Goal: Find specific page/section: Find specific page/section

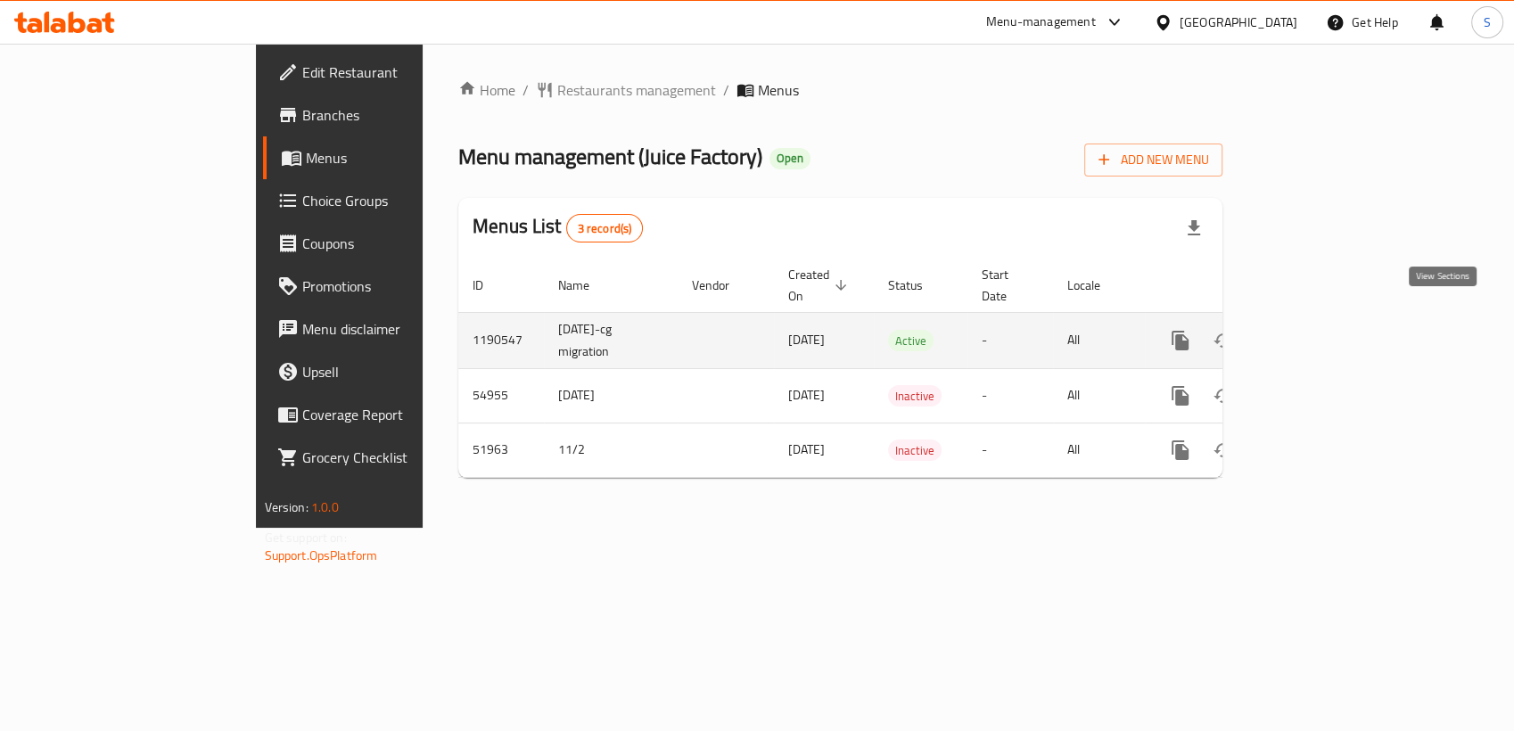
click at [1317, 333] on icon "enhanced table" at bounding box center [1309, 341] width 16 height 16
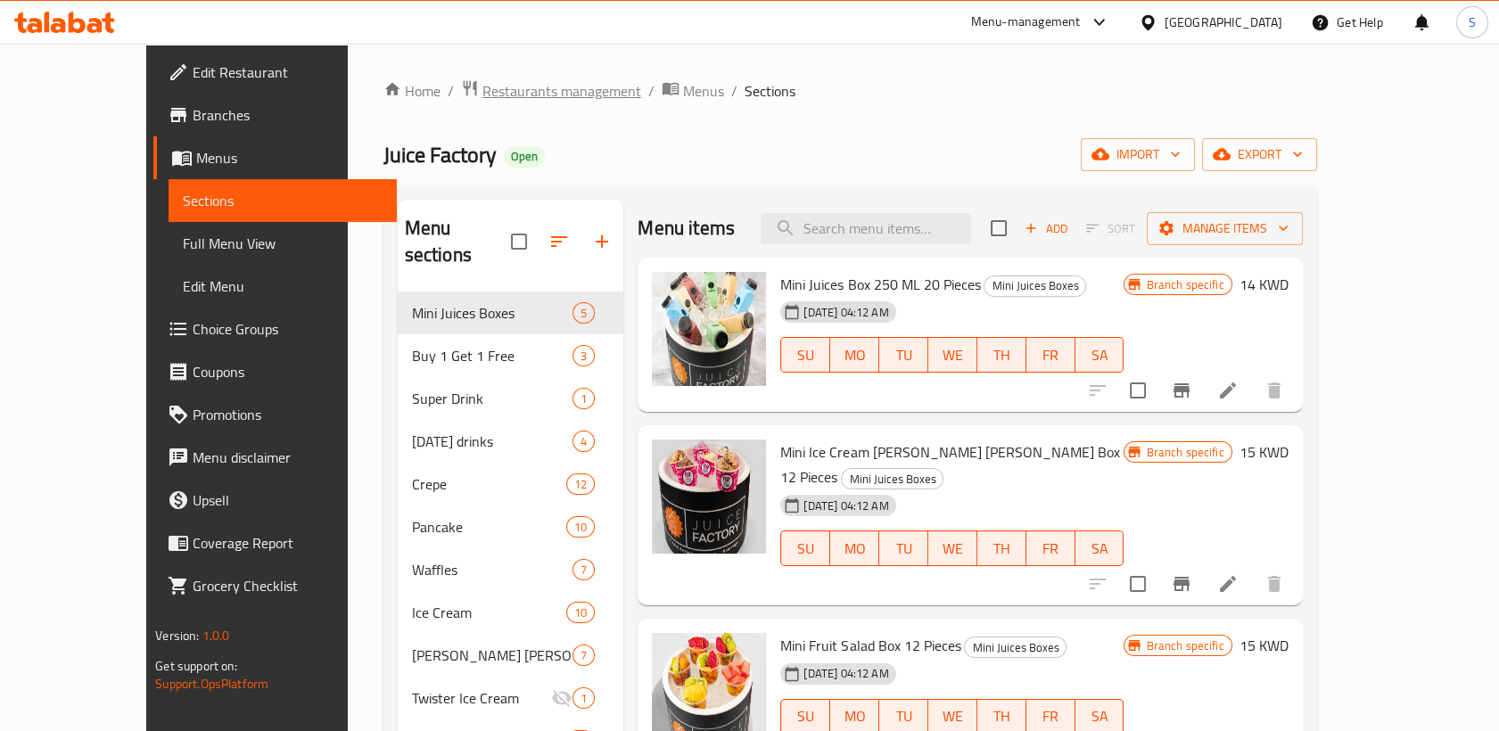
click at [512, 95] on span "Restaurants management" at bounding box center [561, 90] width 159 height 21
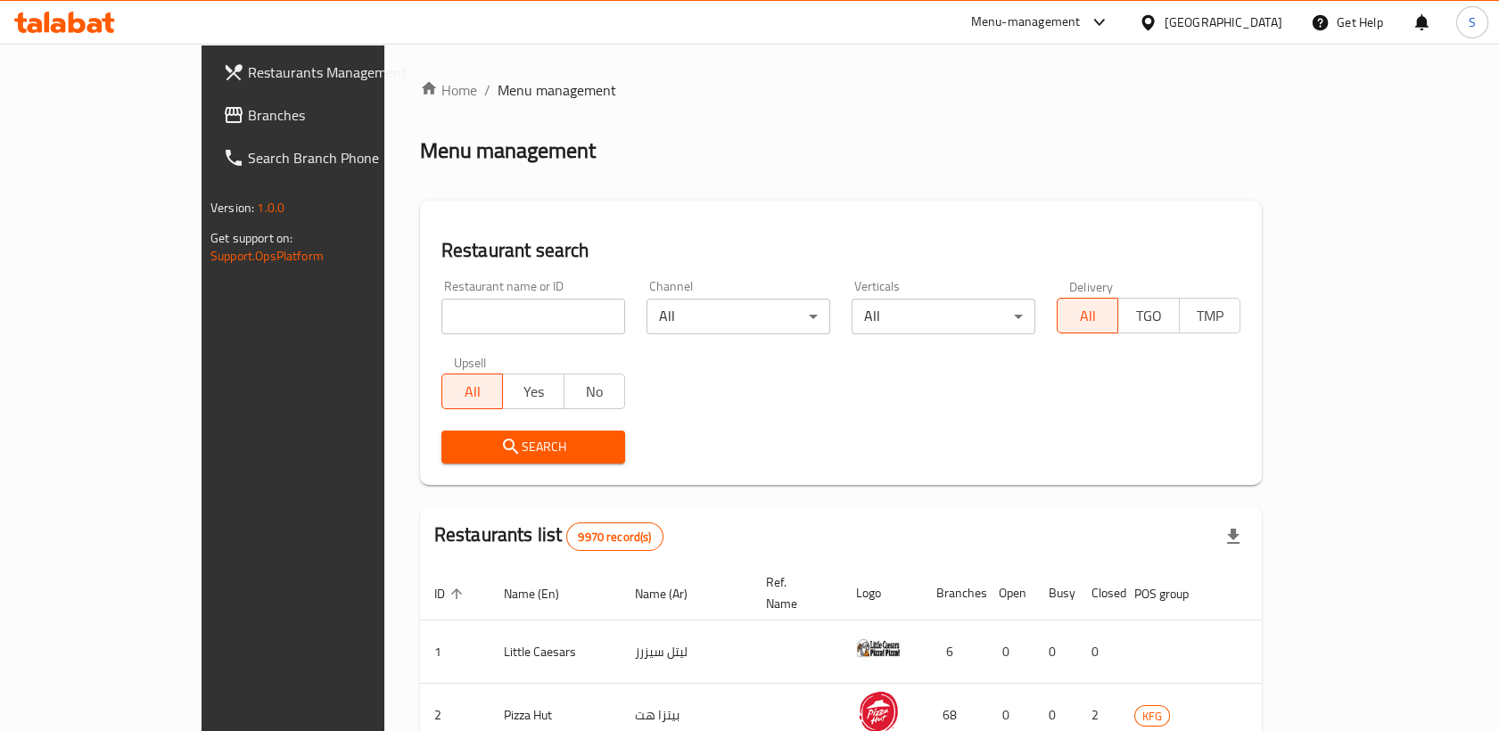
click at [457, 313] on input "search" at bounding box center [533, 317] width 184 height 36
click at [661, 155] on div "Menu management" at bounding box center [841, 150] width 842 height 29
click at [659, 156] on div "Menu management" at bounding box center [841, 150] width 842 height 29
drag, startPoint x: 485, startPoint y: 88, endPoint x: 364, endPoint y: 91, distance: 121.3
click at [420, 91] on ol "Home / Menu management" at bounding box center [841, 89] width 842 height 21
